Goal: Register for event/course

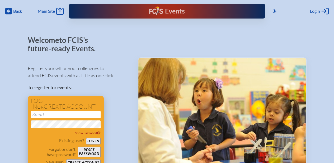
click at [64, 114] on input "email" at bounding box center [66, 114] width 70 height 7
type input "s"
click at [35, 113] on input "email" at bounding box center [66, 114] width 70 height 7
click at [94, 142] on button "Log in" at bounding box center [93, 141] width 15 height 7
type input "[EMAIL_ADDRESS][DOMAIN_NAME]"
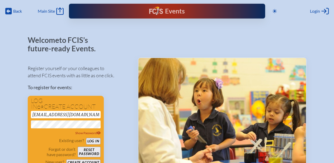
click at [129, 114] on div "Register yourself or your colleagues to attend FCIS events with as little as on…" at bounding box center [79, 115] width 102 height 110
click at [91, 141] on button "Log in" at bounding box center [93, 141] width 15 height 7
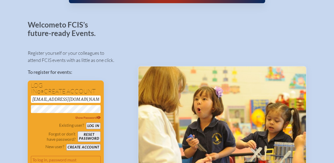
scroll to position [42, 0]
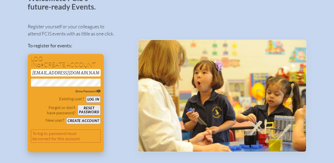
click at [87, 91] on span "Show Password" at bounding box center [87, 91] width 25 height 4
click at [87, 91] on span "Hide Password" at bounding box center [88, 91] width 25 height 4
click at [92, 112] on button "Reset password" at bounding box center [89, 110] width 23 height 11
click at [91, 108] on button "Reset password" at bounding box center [89, 110] width 23 height 11
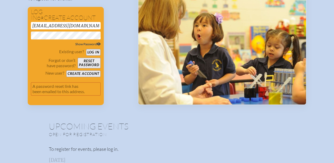
scroll to position [0, 0]
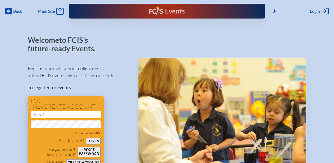
click at [49, 117] on input "email" at bounding box center [66, 114] width 70 height 7
type input "[EMAIL_ADDRESS][DOMAIN_NAME]"
click at [86, 138] on button "Log in" at bounding box center [93, 141] width 15 height 7
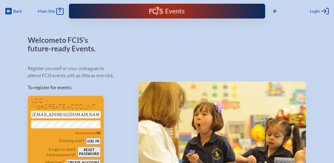
click at [122, 125] on div "Register yourself or your colleagues to attend FCIS events with as little as on…" at bounding box center [79, 127] width 102 height 134
click at [94, 141] on button "Log in" at bounding box center [93, 141] width 15 height 7
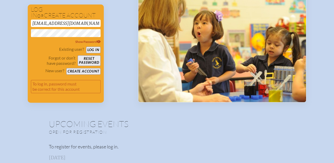
scroll to position [91, 0]
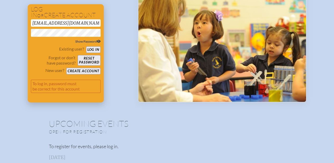
click at [84, 42] on span "Show Password" at bounding box center [87, 41] width 25 height 4
click at [91, 49] on button "Log in" at bounding box center [93, 49] width 15 height 7
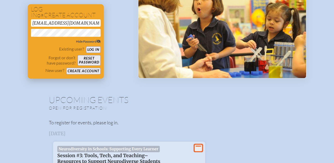
scroll to position [68, 0]
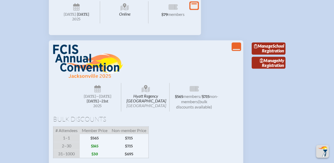
scroll to position [448, 0]
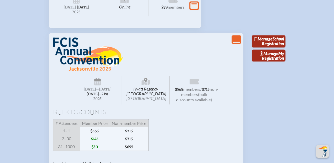
click at [238, 43] on icon "View Less" at bounding box center [236, 39] width 7 height 7
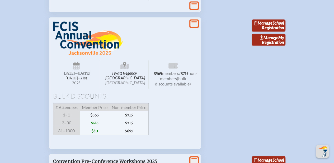
scroll to position [463, 0]
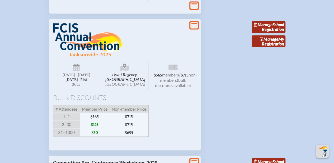
click at [219, 57] on li "View More Hyatt Regency Jacksonville Riverfront Jacksonville Wednesday –Friday …" at bounding box center [167, 83] width 249 height 136
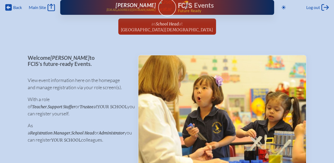
scroll to position [4, 0]
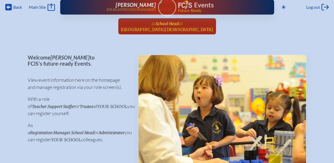
click at [172, 26] on span "at Miami Shores Presbyterian Church School" at bounding box center [167, 26] width 92 height 12
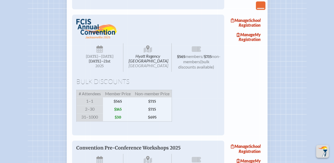
scroll to position [359, 0]
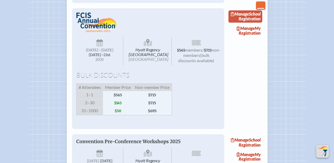
click at [254, 22] on link "Manage School Registration" at bounding box center [245, 16] width 34 height 12
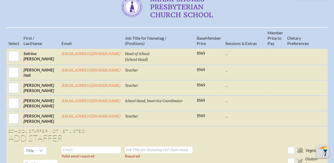
scroll to position [216, 0]
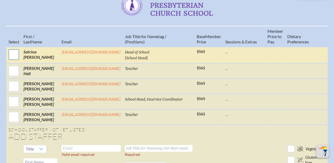
click at [13, 58] on input "checkbox" at bounding box center [13, 54] width 13 height 13
checkbox input "true"
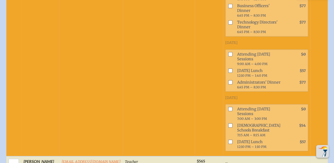
scroll to position [447, 0]
click at [228, 72] on input "checkbox" at bounding box center [230, 70] width 4 height 4
checkbox input "true"
click at [228, 110] on input "checkbox" at bounding box center [230, 108] width 4 height 4
checkbox input "true"
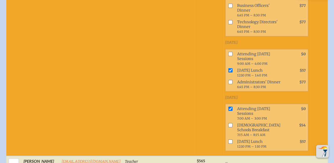
click at [228, 84] on input "checkbox" at bounding box center [230, 82] width 4 height 4
checkbox input "true"
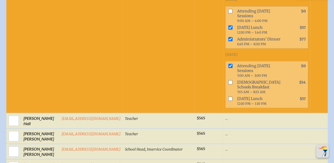
scroll to position [491, 0]
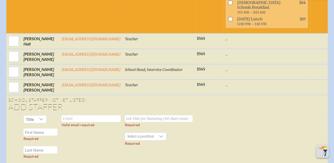
scroll to position [570, 0]
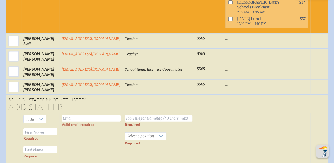
click at [257, 87] on p "..." at bounding box center [266, 84] width 83 height 5
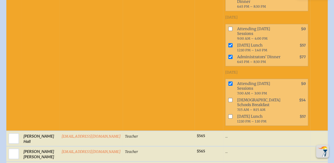
scroll to position [472, 0]
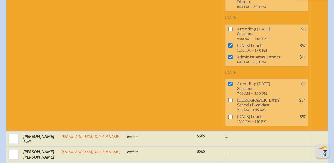
click at [228, 118] on input "checkbox" at bounding box center [230, 116] width 4 height 4
checkbox input "true"
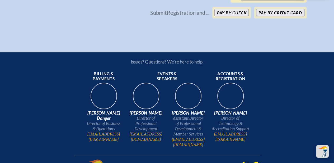
scroll to position [762, 0]
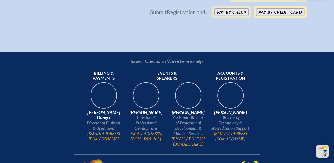
drag, startPoint x: 281, startPoint y: 38, endPoint x: 271, endPoint y: 34, distance: 10.3
click at [271, 16] on button "Pay by Credit Card" at bounding box center [280, 11] width 48 height 7
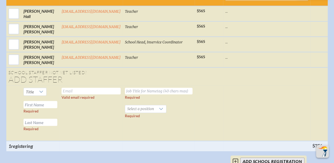
scroll to position [596, 0]
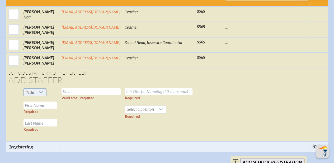
click at [40, 94] on icon at bounding box center [41, 92] width 4 height 4
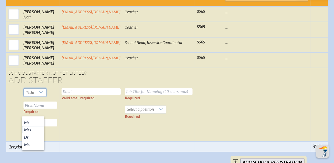
click at [33, 132] on li "Mrs" at bounding box center [33, 129] width 22 height 7
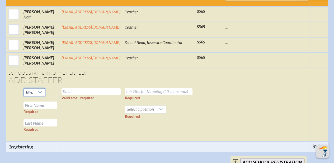
click at [40, 109] on input "text" at bounding box center [41, 104] width 34 height 7
type input "Satrina"
click at [32, 126] on input "text" at bounding box center [41, 122] width 34 height 7
type input "[PERSON_NAME]"
click at [76, 95] on input "text" at bounding box center [91, 91] width 59 height 7
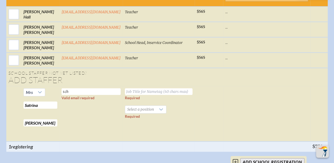
type input "[EMAIL_ADDRESS][DOMAIN_NAME]"
click at [151, 95] on input "text" at bounding box center [159, 91] width 68 height 7
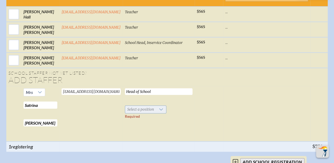
type input "Head of School"
click at [161, 113] on div at bounding box center [161, 109] width 10 height 7
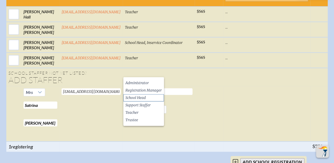
click at [146, 98] on li "School Head" at bounding box center [143, 97] width 41 height 7
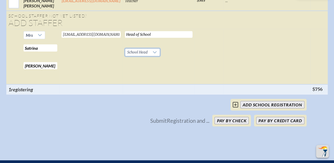
scroll to position [655, 0]
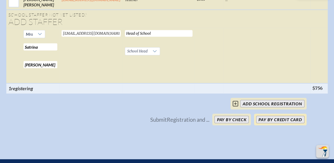
click at [275, 123] on button "Pay by Credit Card" at bounding box center [280, 119] width 48 height 7
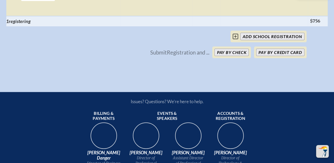
scroll to position [725, 4]
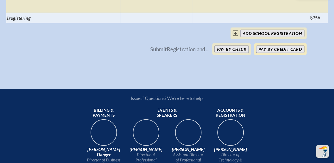
click at [277, 53] on button "Pay by Credit Card" at bounding box center [280, 48] width 48 height 7
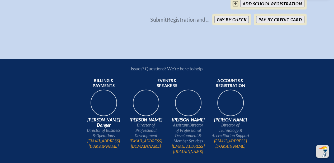
scroll to position [753, 0]
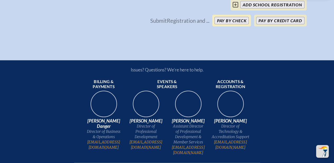
click at [231, 24] on button "Pay by Check" at bounding box center [231, 20] width 34 height 7
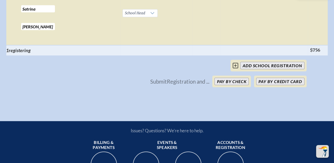
scroll to position [694, 0]
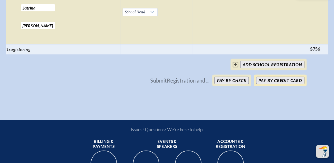
click at [272, 84] on button "Pay by Credit Card" at bounding box center [280, 80] width 48 height 7
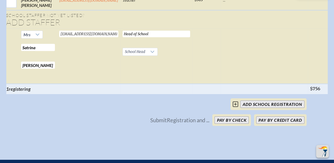
scroll to position [655, 0]
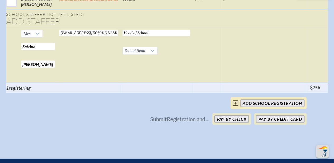
click at [251, 107] on input "add School Registration" at bounding box center [272, 102] width 64 height 7
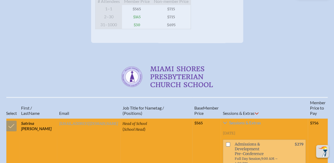
scroll to position [137, 0]
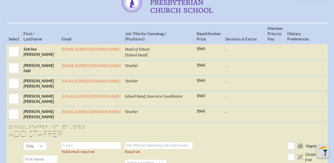
scroll to position [238, 4]
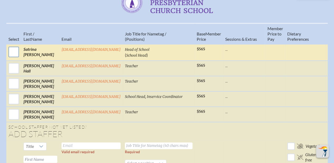
click at [10, 45] on input "checkbox" at bounding box center [13, 51] width 13 height 13
checkbox input "true"
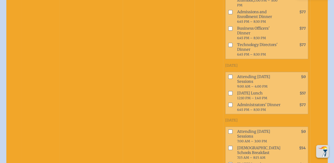
scroll to position [445, 4]
click at [228, 74] on input "checkbox" at bounding box center [230, 76] width 4 height 4
checkbox input "true"
click at [228, 90] on input "checkbox" at bounding box center [230, 92] width 4 height 4
checkbox input "true"
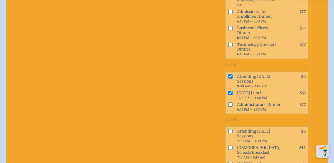
click at [228, 102] on input "checkbox" at bounding box center [230, 104] width 4 height 4
checkbox input "true"
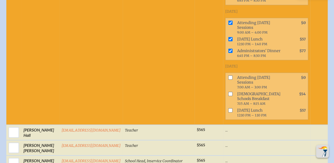
scroll to position [505, 4]
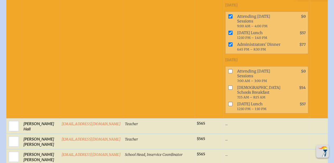
click at [228, 71] on input "checkbox" at bounding box center [230, 71] width 4 height 4
checkbox input "true"
click at [228, 102] on input "checkbox" at bounding box center [230, 104] width 4 height 4
checkbox input "true"
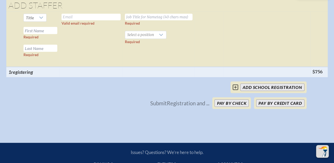
scroll to position [699, 0]
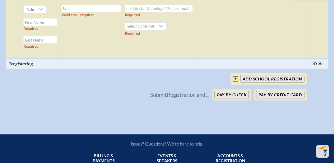
click at [236, 82] on icon at bounding box center [236, 79] width 6 height 6
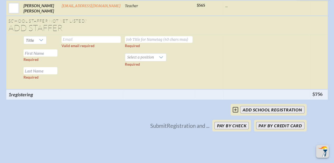
scroll to position [667, 0]
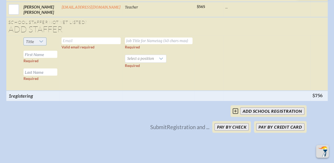
click at [41, 42] on div at bounding box center [41, 41] width 10 height 7
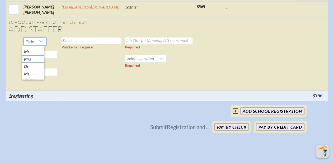
click at [39, 59] on li "Mrs" at bounding box center [33, 58] width 22 height 7
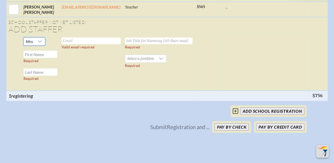
click at [70, 43] on input "text" at bounding box center [91, 41] width 59 height 7
type input "[EMAIL_ADDRESS][DOMAIN_NAME]"
click at [134, 44] on input "text" at bounding box center [159, 41] width 68 height 7
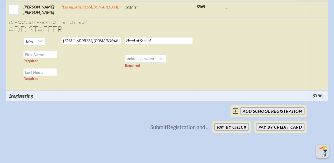
type input "Head of School"
click at [36, 53] on input "text" at bounding box center [41, 54] width 34 height 7
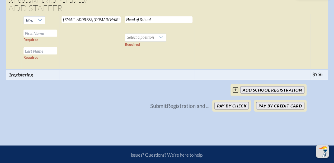
scroll to position [691, 0]
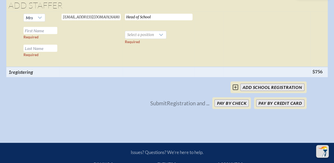
click at [40, 30] on input "text" at bounding box center [41, 30] width 34 height 7
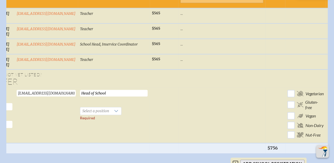
scroll to position [617, 0]
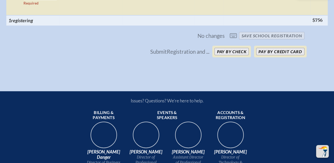
scroll to position [745, 4]
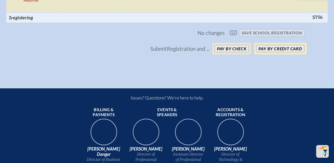
click at [272, 52] on button "Pay by Credit Card" at bounding box center [280, 48] width 48 height 7
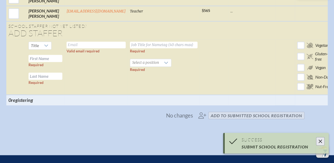
scroll to position [468, 4]
